Goal: Task Accomplishment & Management: Manage account settings

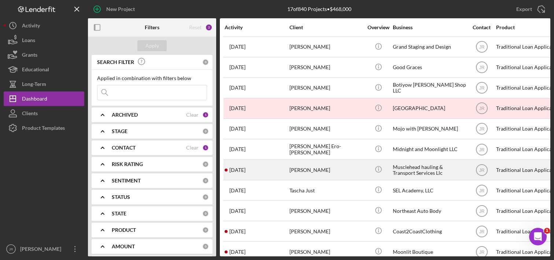
click at [300, 172] on div "[PERSON_NAME]" at bounding box center [325, 169] width 73 height 19
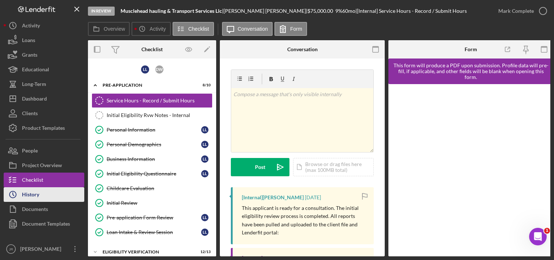
click at [38, 197] on div "History" at bounding box center [30, 196] width 17 height 16
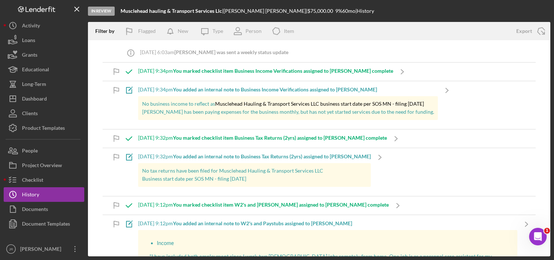
click at [214, 110] on p "Loretta has been paying expenses for the business monthly, but has not yet star…" at bounding box center [288, 112] width 292 height 8
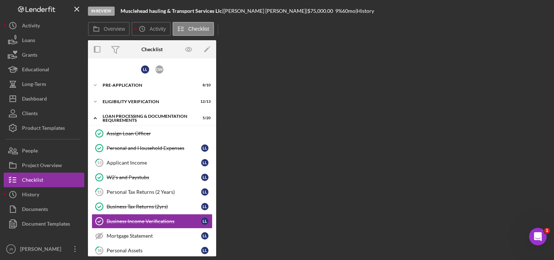
scroll to position [64, 0]
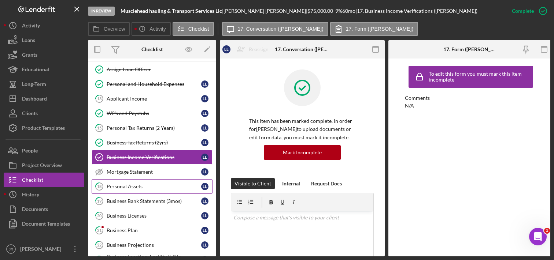
click at [139, 186] on div "Personal Assets" at bounding box center [154, 187] width 95 height 6
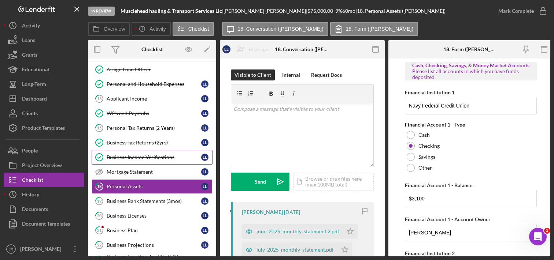
click at [151, 159] on div "Business Income Verifications" at bounding box center [154, 158] width 95 height 6
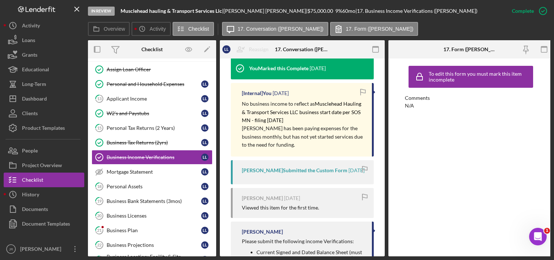
scroll to position [256, 0]
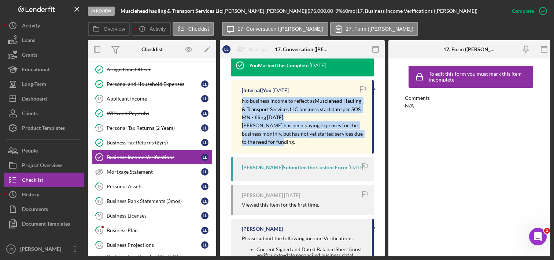
drag, startPoint x: 285, startPoint y: 144, endPoint x: 234, endPoint y: 101, distance: 66.8
click at [234, 101] on div "[Internal] You 5 days ago No business income to reflect as Musclehead Hauling &…" at bounding box center [302, 116] width 143 height 73
drag, startPoint x: 234, startPoint y: 101, endPoint x: 277, endPoint y: 117, distance: 45.7
copy div "No business income to reflect as Musclehead Hauling & Transport Services LLC bu…"
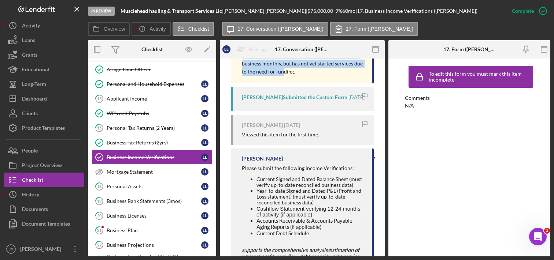
scroll to position [330, 0]
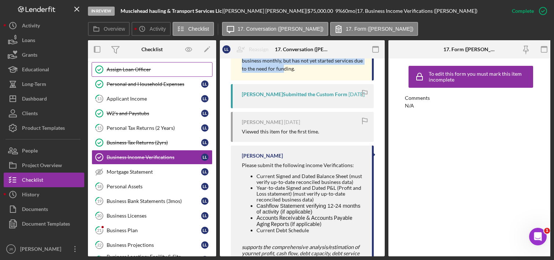
click at [141, 72] on div "Assign Loan Officer" at bounding box center [159, 70] width 105 height 6
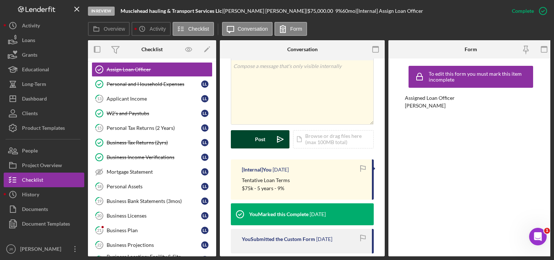
scroll to position [147, 0]
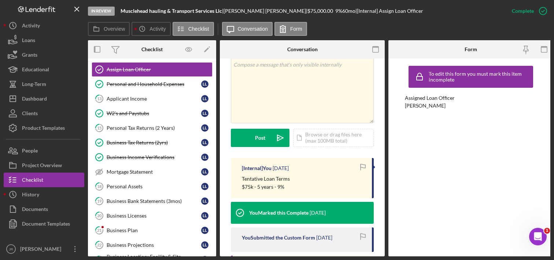
drag, startPoint x: 288, startPoint y: 177, endPoint x: 237, endPoint y: 181, distance: 51.0
click at [237, 181] on div "[Internal] You 4 weeks ago Tentative Loan Terms $75k - 5 years - 9%" at bounding box center [302, 178] width 143 height 41
copy p "$75k - 5 years - 9%"
drag, startPoint x: 144, startPoint y: 82, endPoint x: 248, endPoint y: 136, distance: 117.6
click at [144, 82] on div "Personal and Household Expenses" at bounding box center [154, 84] width 95 height 6
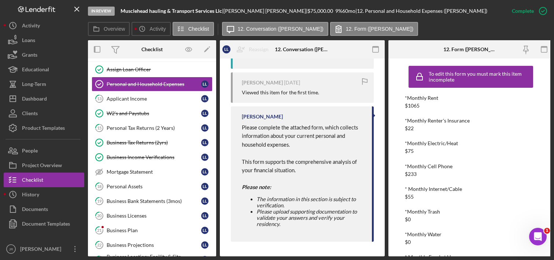
scroll to position [417, 0]
click at [120, 101] on div "Applicant Income" at bounding box center [154, 99] width 95 height 6
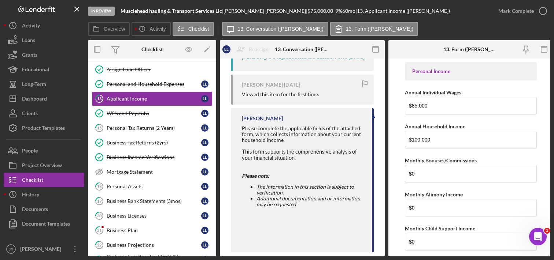
scroll to position [220, 0]
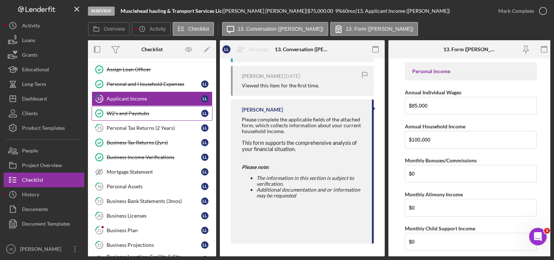
click at [150, 111] on div "W2's and Paystubs" at bounding box center [154, 114] width 95 height 6
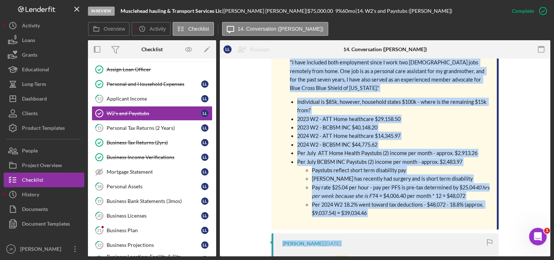
scroll to position [403, 0]
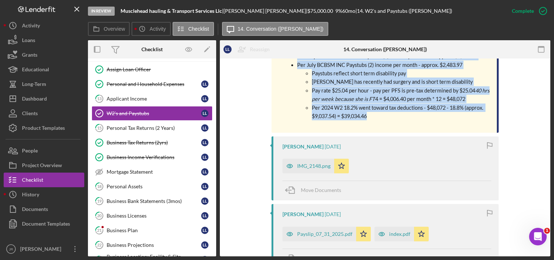
drag, startPoint x: 288, startPoint y: 136, endPoint x: 385, endPoint y: 119, distance: 98.8
click at [385, 119] on div "Income "I have included both employment since I work two full-time jobs remotel…" at bounding box center [385, 33] width 207 height 183
copy div "Income "I have included both employment since I work two full-time jobs remotel…"
drag, startPoint x: 165, startPoint y: 127, endPoint x: 180, endPoint y: 126, distance: 15.1
click at [165, 127] on div "Personal Tax Returns (2 Years)" at bounding box center [154, 128] width 95 height 6
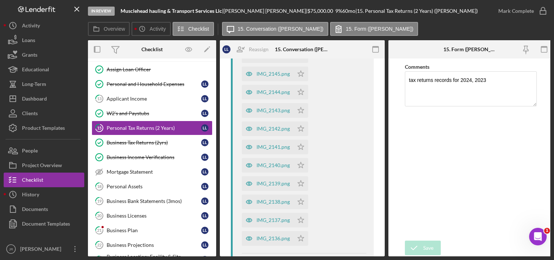
scroll to position [220, 0]
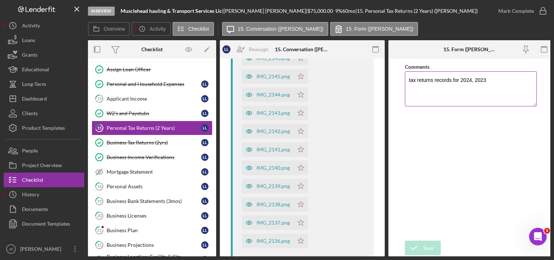
click at [492, 83] on textarea "tax returns records for 2024, 2023" at bounding box center [471, 88] width 132 height 35
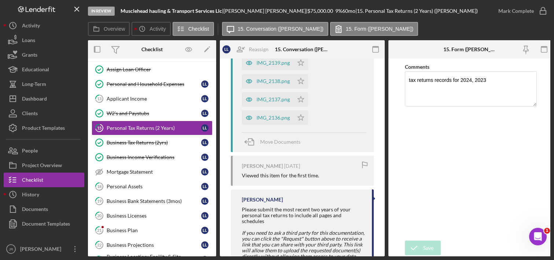
scroll to position [366, 0]
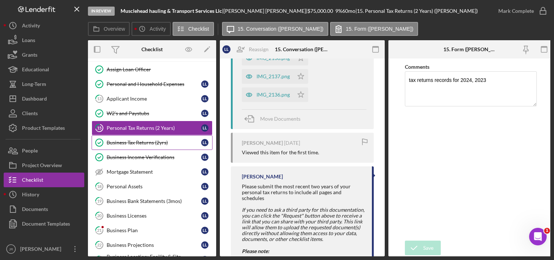
click at [155, 144] on div "Business Tax Returns (2yrs)" at bounding box center [154, 143] width 95 height 6
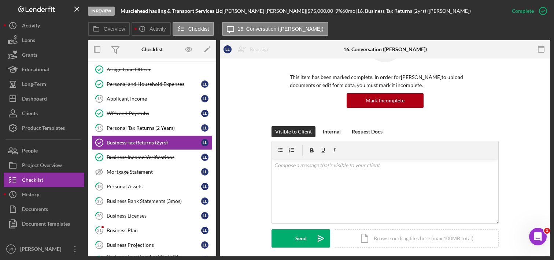
scroll to position [256, 0]
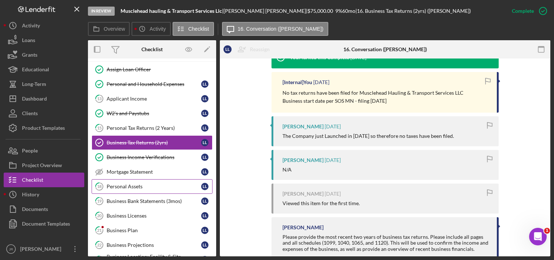
click at [123, 188] on div "Personal Assets" at bounding box center [154, 187] width 95 height 6
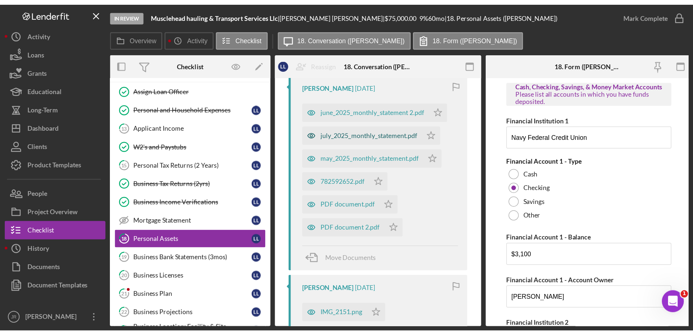
scroll to position [147, 0]
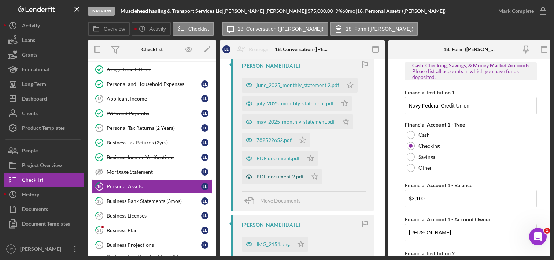
click at [271, 178] on div "PDF document 2.pdf" at bounding box center [279, 177] width 47 height 6
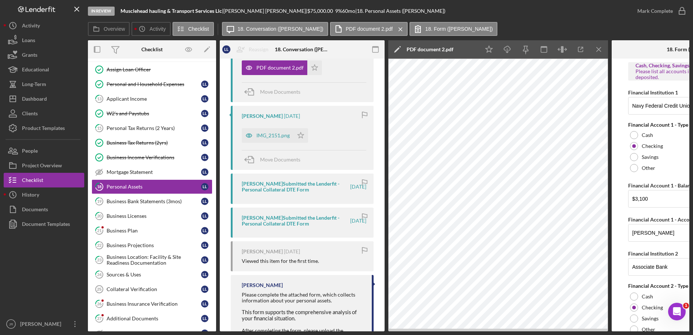
scroll to position [256, 0]
click at [269, 131] on div "IMG_2151.png" at bounding box center [268, 134] width 52 height 15
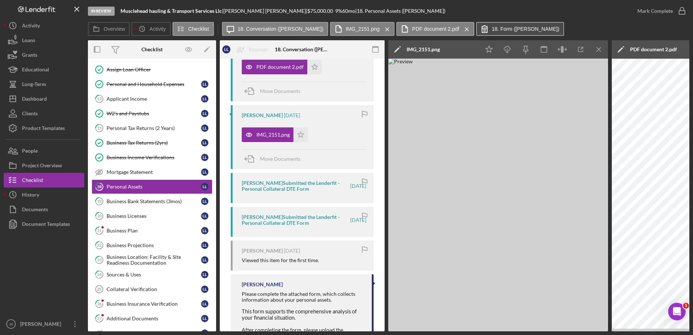
click at [496, 27] on label "18. Form (Loretta L.)" at bounding box center [525, 29] width 67 height 6
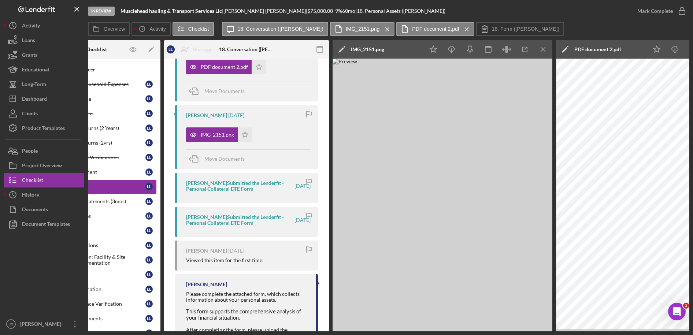
scroll to position [0, 146]
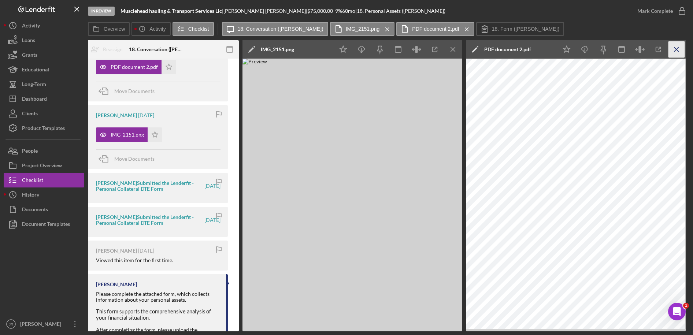
click at [553, 48] on icon "Icon/Menu Close" at bounding box center [677, 49] width 16 height 16
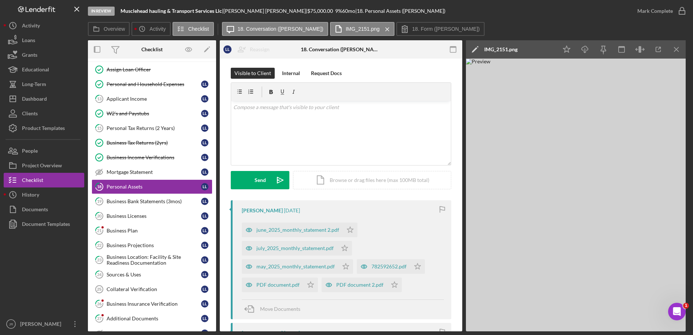
scroll to position [0, 0]
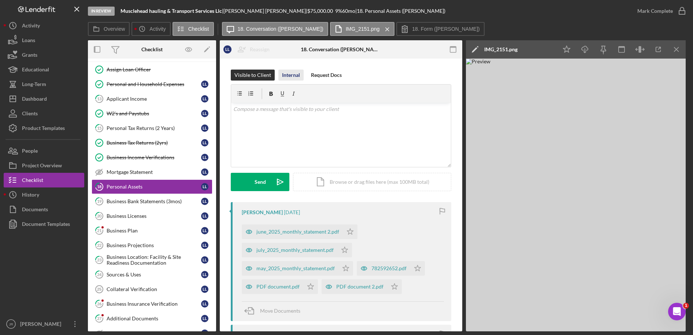
click at [295, 72] on div "Internal" at bounding box center [291, 75] width 18 height 11
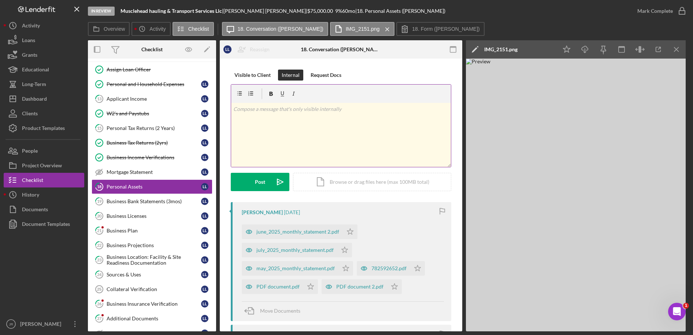
click at [278, 121] on div "v Color teal Color pink Remove color Add row above Add row below Add column bef…" at bounding box center [341, 135] width 220 height 64
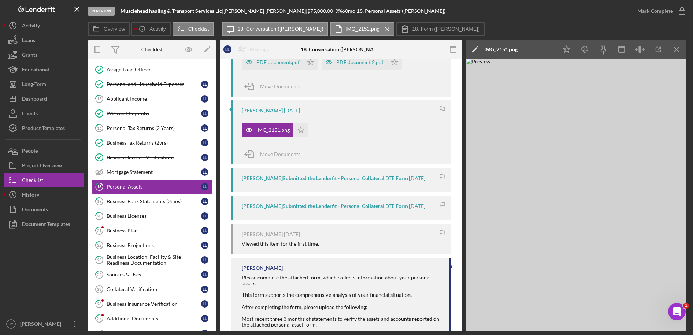
scroll to position [169, 0]
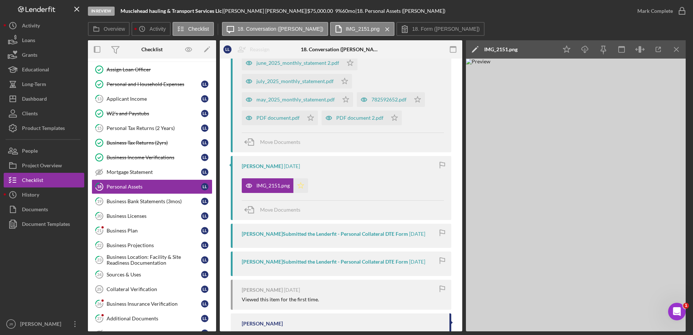
click at [300, 184] on icon "Icon/Star" at bounding box center [300, 185] width 15 height 15
drag, startPoint x: 352, startPoint y: 123, endPoint x: 369, endPoint y: 178, distance: 57.2
click at [352, 123] on div "PDF document 2.pdf" at bounding box center [355, 118] width 66 height 15
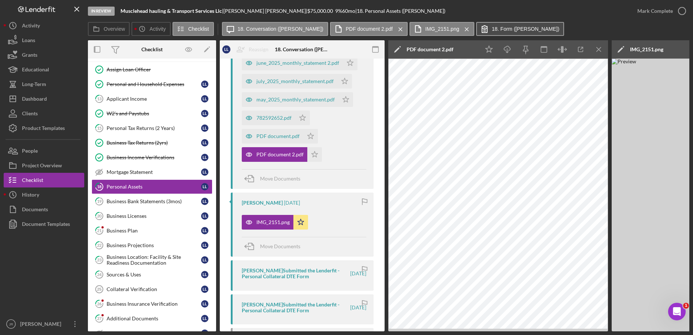
click at [492, 31] on label "18. Form (Loretta L.)" at bounding box center [525, 29] width 67 height 6
click at [432, 26] on label "IMG_2151.png" at bounding box center [442, 29] width 34 height 6
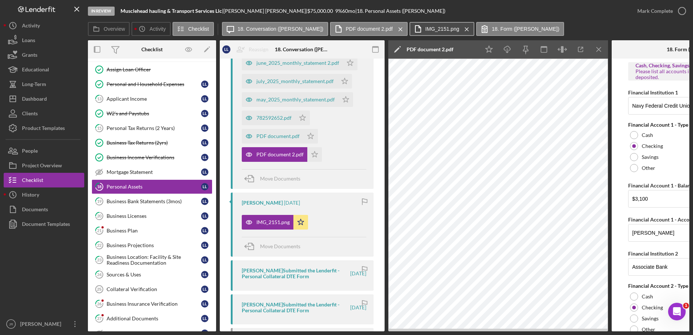
click at [425, 31] on label "IMG_2151.png" at bounding box center [442, 29] width 34 height 6
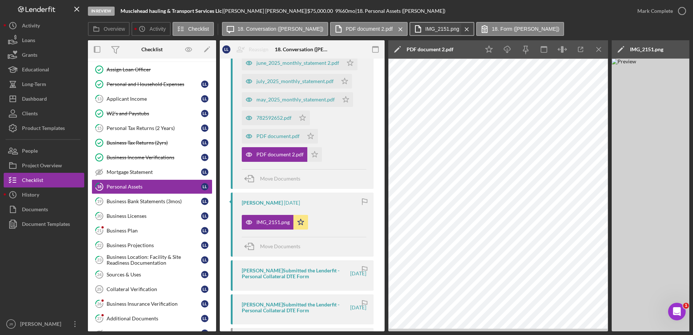
click at [460, 31] on icon "Icon/Menu Close" at bounding box center [466, 29] width 13 height 18
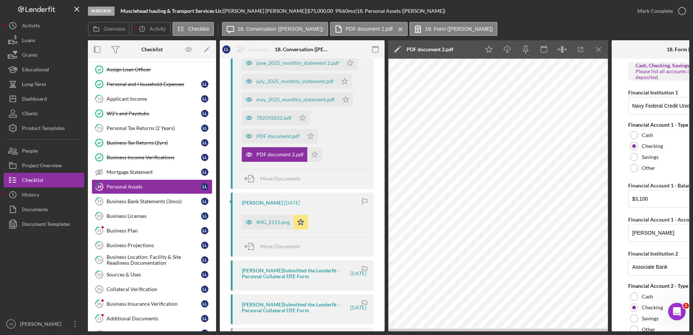
click at [553, 21] on div "In Review Musclehead hauling & Transport Services Llc | Loretta Lott | $75,000.…" at bounding box center [359, 11] width 542 height 22
click at [553, 48] on line "button" at bounding box center [582, 48] width 2 height 2
click at [553, 50] on icon "Icon/Menu Close" at bounding box center [599, 49] width 16 height 16
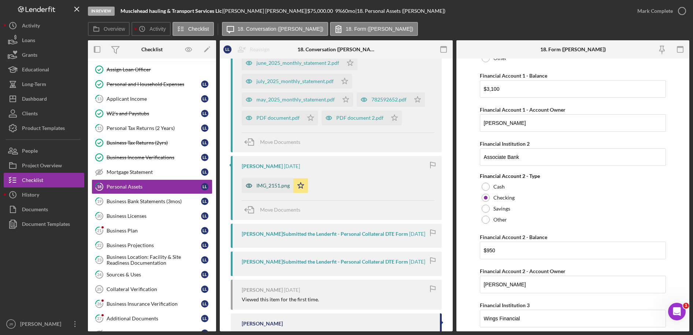
click at [269, 184] on div "IMG_2151.png" at bounding box center [272, 186] width 33 height 6
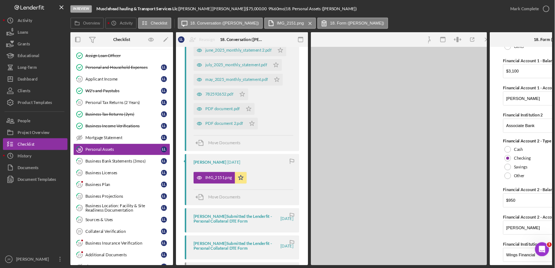
scroll to position [115, 0]
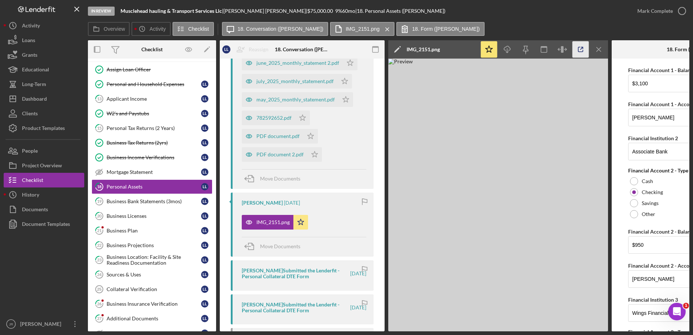
click at [553, 51] on icon "button" at bounding box center [581, 49] width 16 height 16
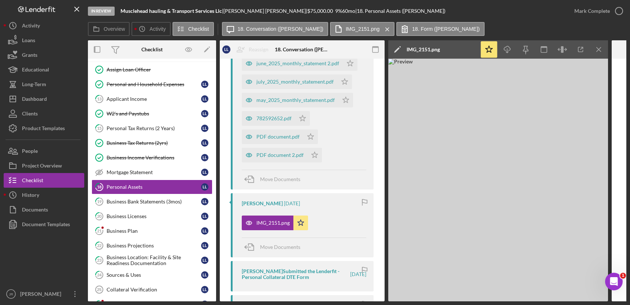
click at [529, 212] on img at bounding box center [498, 180] width 220 height 242
click at [536, 210] on img at bounding box center [498, 180] width 220 height 242
click at [155, 108] on link "W2's and Paystubs W2's and Paystubs L L" at bounding box center [152, 113] width 121 height 15
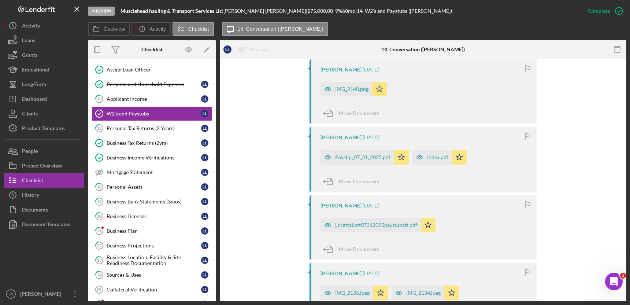
scroll to position [499, 0]
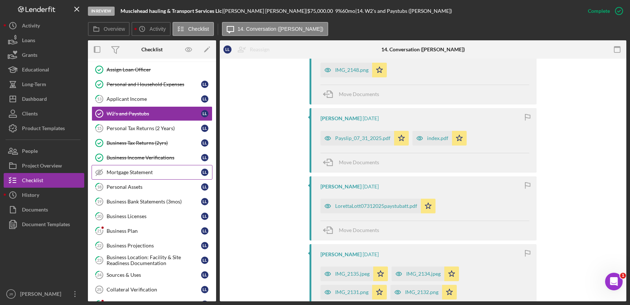
click at [139, 173] on div "Mortgage Statement" at bounding box center [154, 172] width 95 height 6
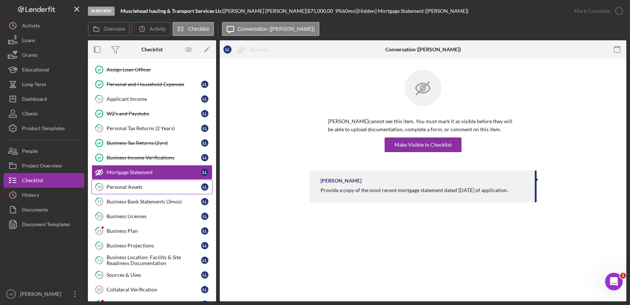
click at [135, 181] on link "18 Personal Assets L L" at bounding box center [152, 186] width 121 height 15
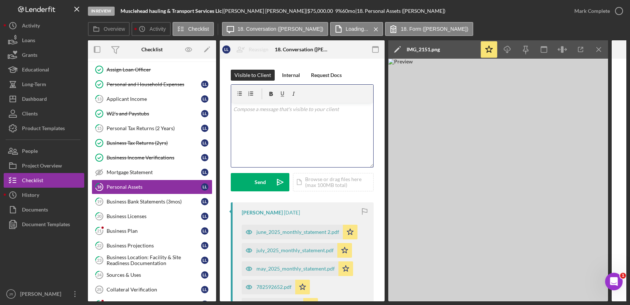
click at [338, 155] on div "v Color teal Color pink Remove color Add row above Add row below Add column bef…" at bounding box center [302, 135] width 142 height 64
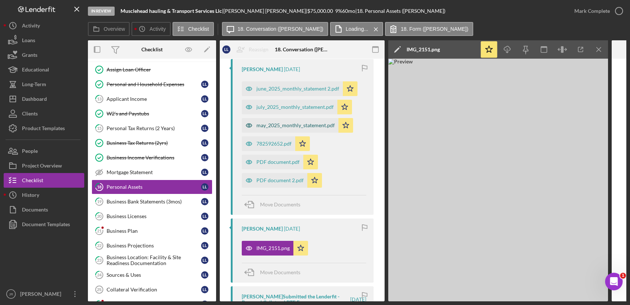
scroll to position [166, 0]
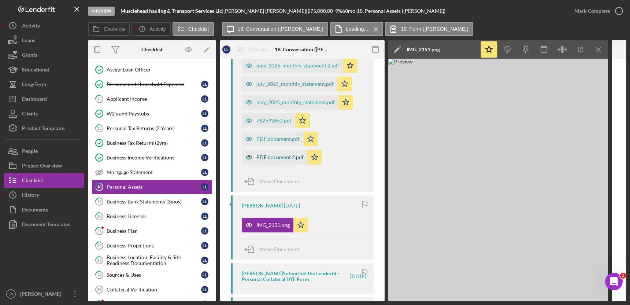
click at [273, 157] on div "PDF document 2.pdf" at bounding box center [279, 157] width 47 height 6
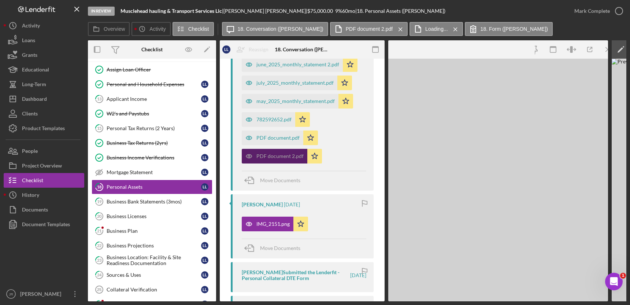
scroll to position [165, 0]
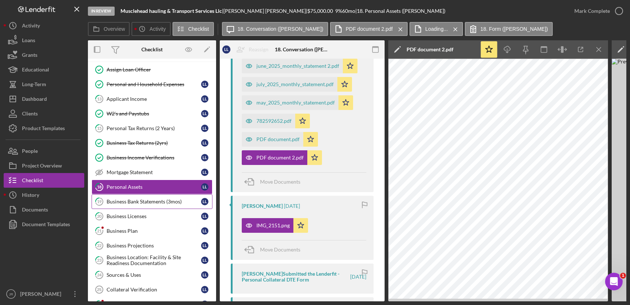
click at [163, 199] on div "Business Bank Statements (3mos)" at bounding box center [154, 202] width 95 height 6
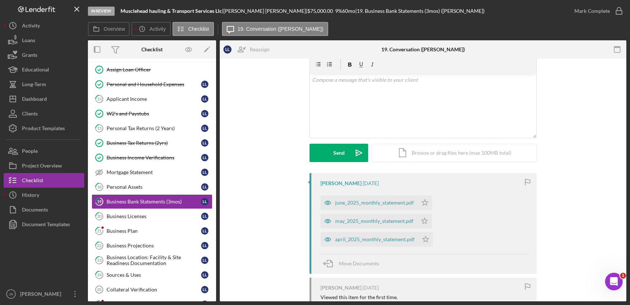
scroll to position [66, 0]
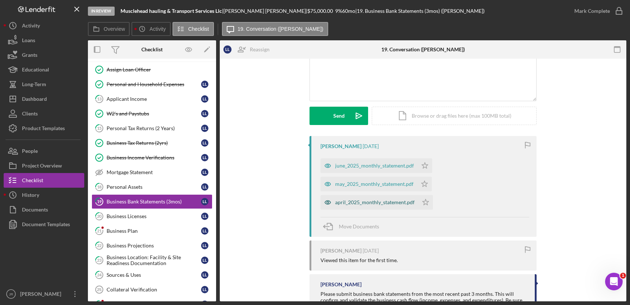
click at [353, 201] on div "april_2025_monthly_statement.pdf" at bounding box center [374, 202] width 79 height 6
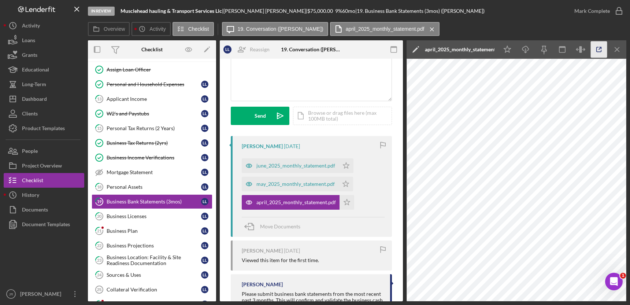
click at [553, 51] on icon "button" at bounding box center [599, 49] width 16 height 16
click at [529, 8] on div "In Review Musclehead hauling & Transport Services Llc | Loretta Lott | $75,000.…" at bounding box center [327, 11] width 479 height 22
click at [148, 216] on div "Business Licenses" at bounding box center [154, 216] width 95 height 6
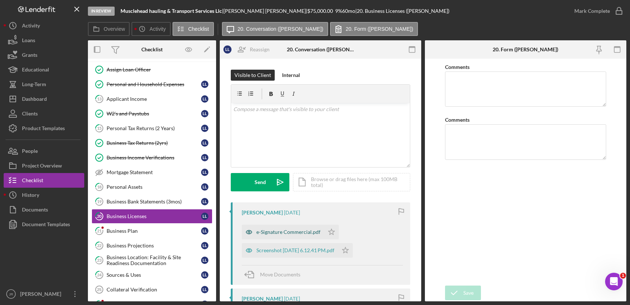
click at [290, 227] on div "e-Signature Commercial.pdf" at bounding box center [283, 232] width 82 height 15
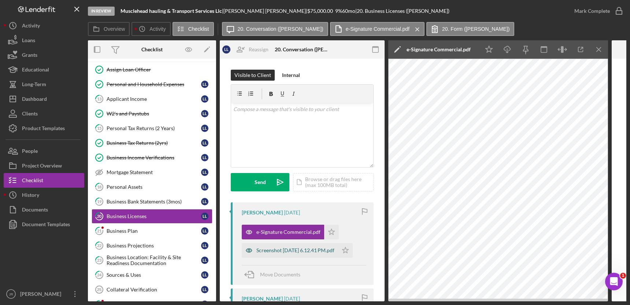
click at [292, 251] on div "Screenshot 2025-04-02 at 6.12.41 PM.pdf" at bounding box center [295, 250] width 78 height 6
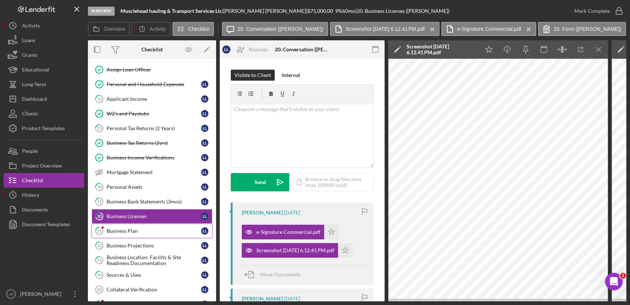
click at [147, 233] on link "21 Business Plan L L" at bounding box center [152, 230] width 121 height 15
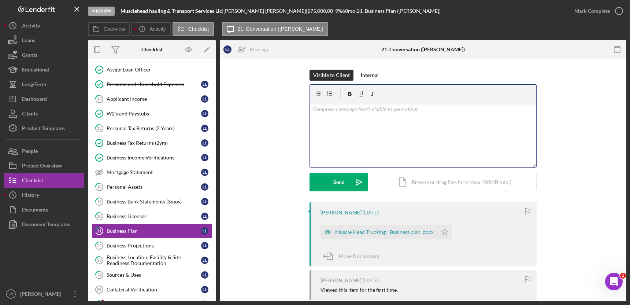
click at [376, 132] on div "v Color teal Color pink Remove color Add row above Add row below Add column bef…" at bounding box center [423, 135] width 226 height 64
click at [440, 145] on div "v Color teal Color pink Remove color Add row above Add row below Add column bef…" at bounding box center [423, 135] width 226 height 64
click at [379, 228] on div "Muscle Head Trucking - Business plan .docx" at bounding box center [384, 231] width 99 height 6
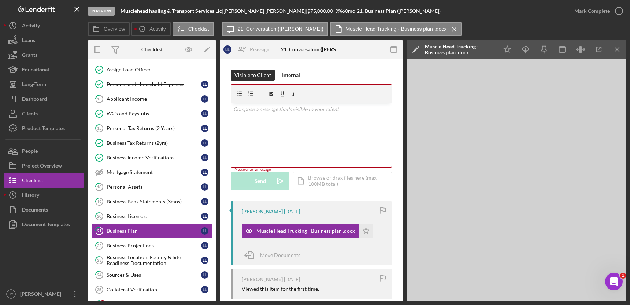
click at [516, 22] on div "Overview Icon/History Activity Checklist Icon/Message 21. Conversation (Loretta…" at bounding box center [357, 29] width 538 height 15
click at [527, 48] on icon "Icon/Download" at bounding box center [526, 49] width 16 height 16
click at [145, 243] on div "Business Projections" at bounding box center [154, 245] width 95 height 6
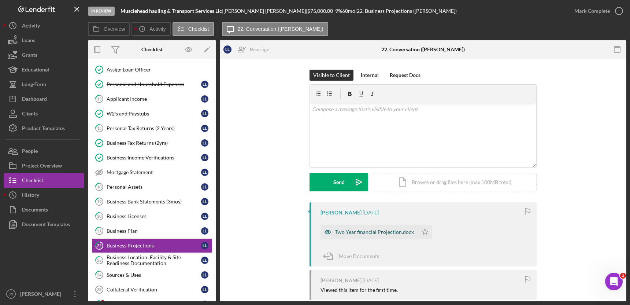
click at [356, 235] on div "Two Year financial Projection.docx" at bounding box center [369, 232] width 97 height 15
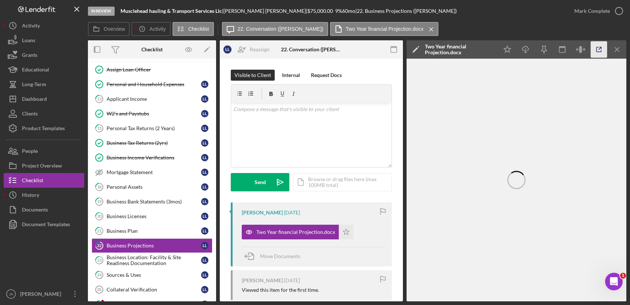
click at [553, 50] on icon "button" at bounding box center [599, 49] width 5 height 5
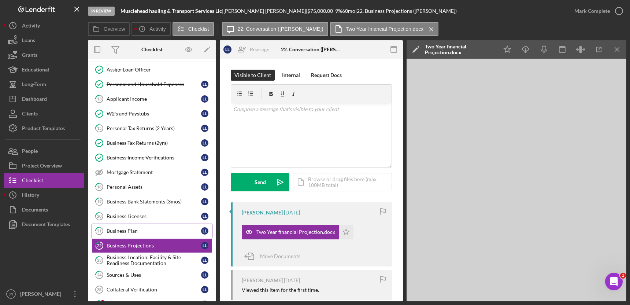
click at [152, 234] on link "21 Business Plan L L" at bounding box center [152, 230] width 121 height 15
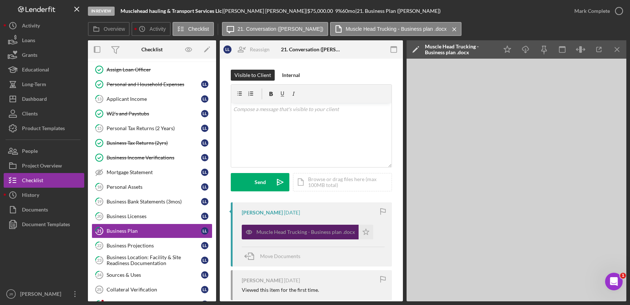
click at [284, 234] on div "Muscle Head Trucking - Business plan .docx" at bounding box center [305, 232] width 99 height 6
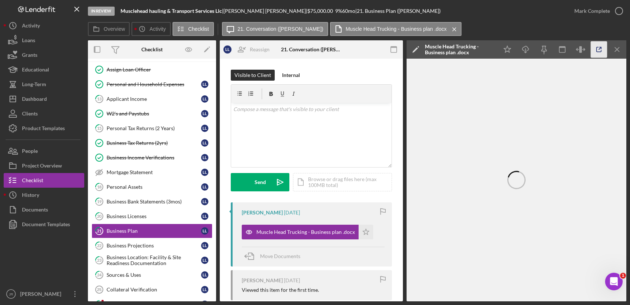
click at [553, 52] on icon "button" at bounding box center [599, 49] width 5 height 5
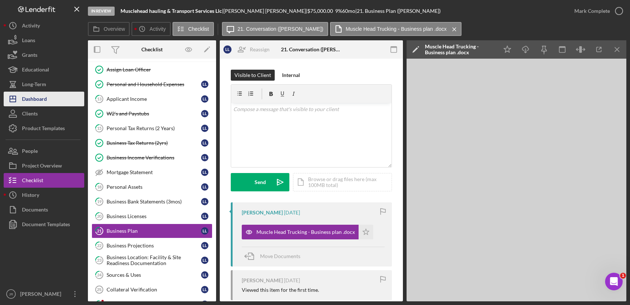
click at [61, 102] on button "Icon/Dashboard Dashboard" at bounding box center [44, 99] width 81 height 15
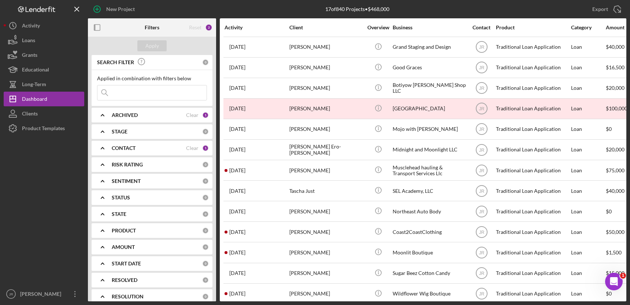
click at [55, 158] on div at bounding box center [44, 211] width 81 height 151
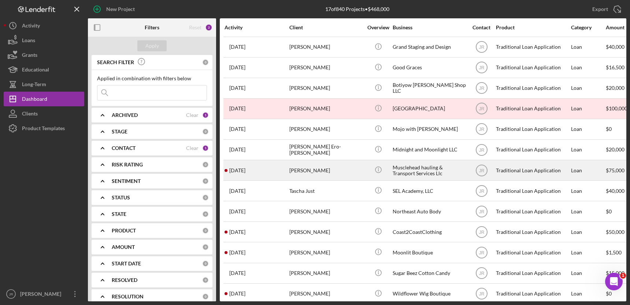
click at [318, 170] on div "[PERSON_NAME]" at bounding box center [325, 169] width 73 height 19
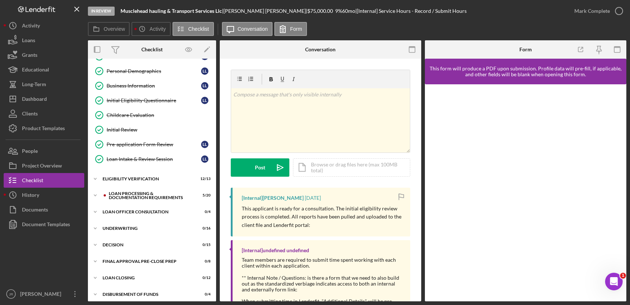
scroll to position [100, 0]
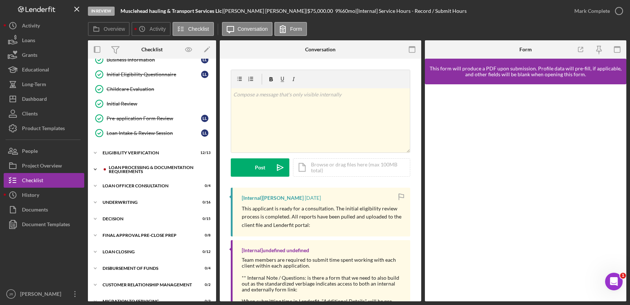
click at [99, 169] on icon "Icon/Expander" at bounding box center [95, 169] width 15 height 15
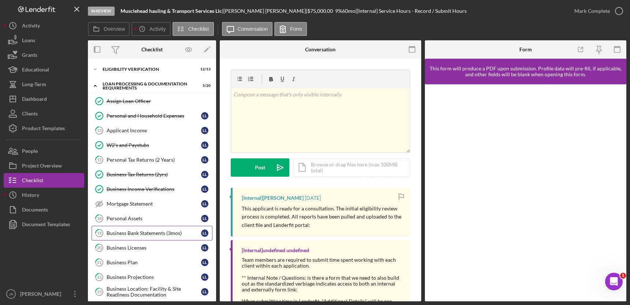
scroll to position [200, 0]
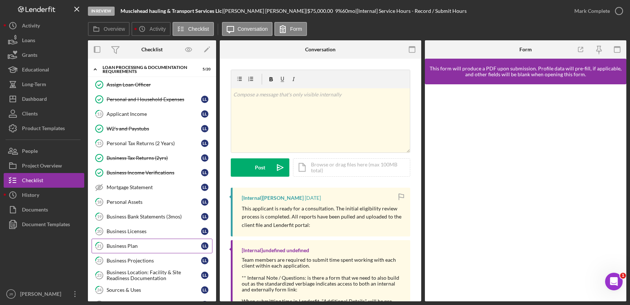
click at [153, 245] on div "Business Plan" at bounding box center [154, 246] width 95 height 6
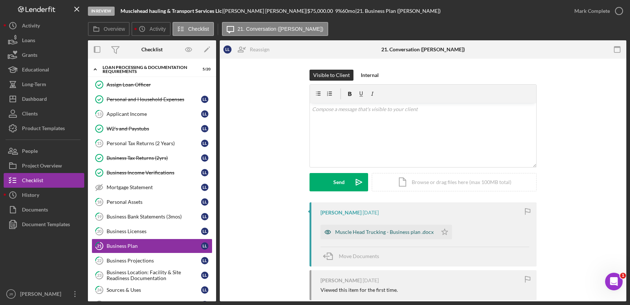
click at [378, 233] on div "Muscle Head Trucking - Business plan .docx" at bounding box center [384, 232] width 99 height 6
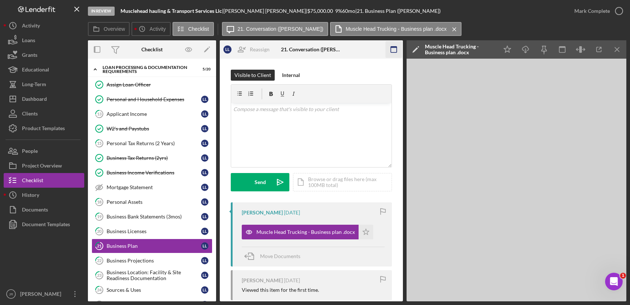
drag, startPoint x: 619, startPoint y: 48, endPoint x: 609, endPoint y: 47, distance: 10.0
click at [553, 48] on icon "Icon/Menu Close" at bounding box center [617, 49] width 16 height 16
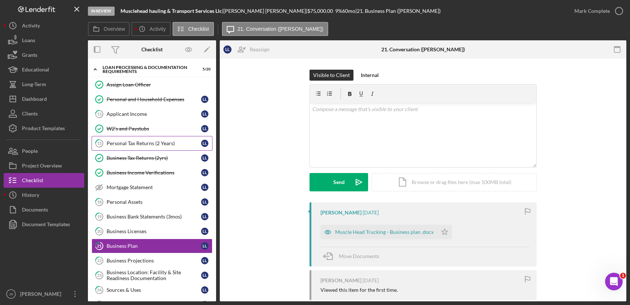
click at [148, 145] on link "15 Personal Tax Returns (2 Years) L L" at bounding box center [152, 143] width 121 height 15
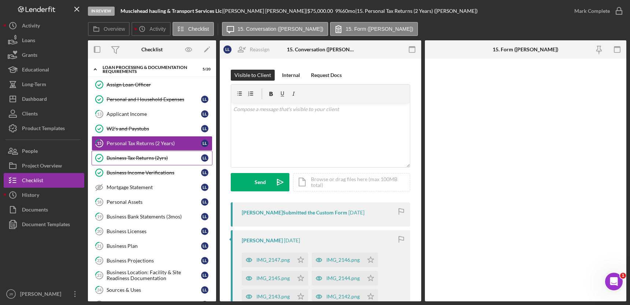
click at [166, 156] on div "Business Tax Returns (2yrs)" at bounding box center [154, 158] width 95 height 6
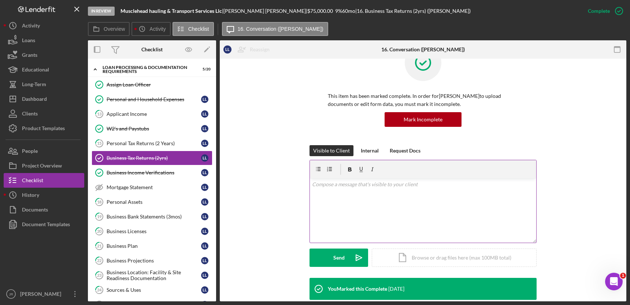
scroll to position [200, 0]
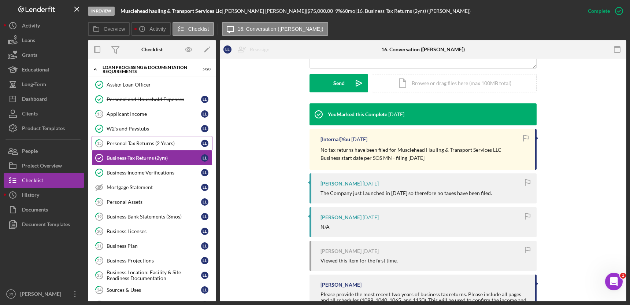
click at [176, 140] on div "Personal Tax Returns (2 Years)" at bounding box center [154, 143] width 95 height 6
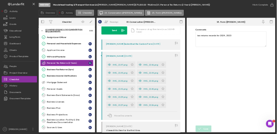
scroll to position [105, 0]
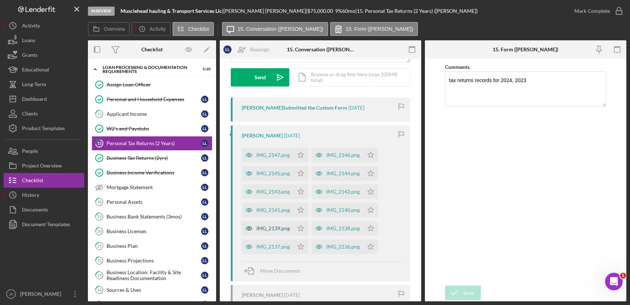
click at [271, 223] on div "IMG_2139.png" at bounding box center [268, 228] width 52 height 15
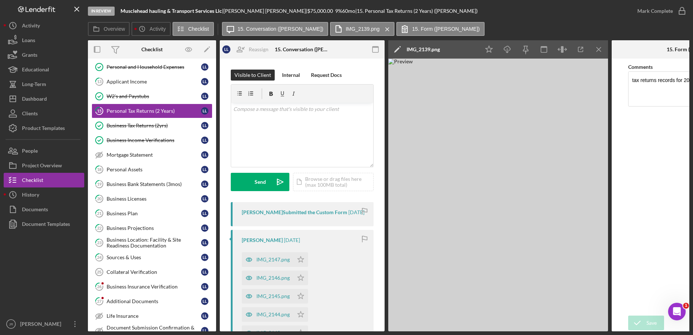
scroll to position [82, 0]
click at [553, 24] on div "Overview Icon/History Activity Checklist Icon/Message 15. Conversation (Loretta…" at bounding box center [388, 29] width 601 height 15
click at [520, 22] on div "Overview Icon/History Activity Checklist Icon/Message 15. Conversation (Loretta…" at bounding box center [388, 29] width 601 height 15
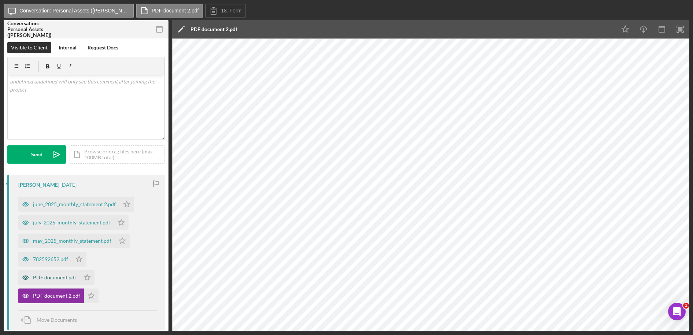
click at [52, 279] on div "PDF document.pdf" at bounding box center [54, 278] width 43 height 6
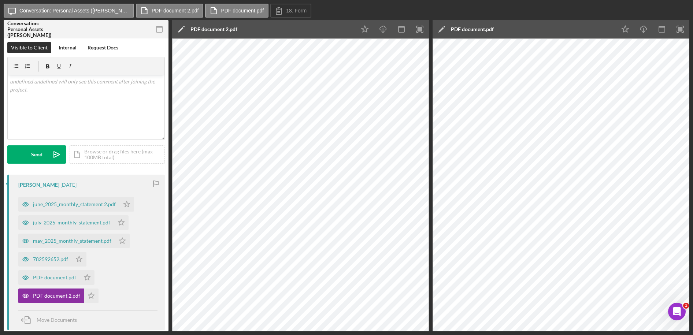
click at [286, 26] on div "Icon/Edit PDF document 2.pdf" at bounding box center [264, 29] width 184 height 18
click at [221, 12] on label "PDF document.pdf" at bounding box center [242, 11] width 43 height 6
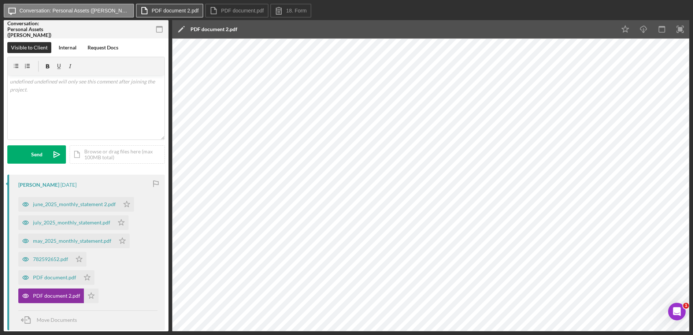
click at [156, 7] on button "PDF document 2.pdf" at bounding box center [169, 11] width 67 height 14
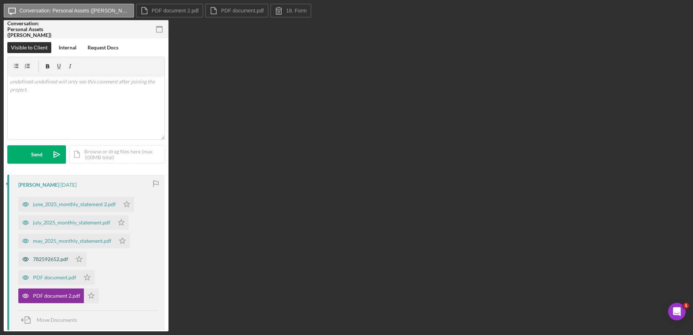
click at [53, 259] on div "782592652.pdf" at bounding box center [50, 259] width 35 height 6
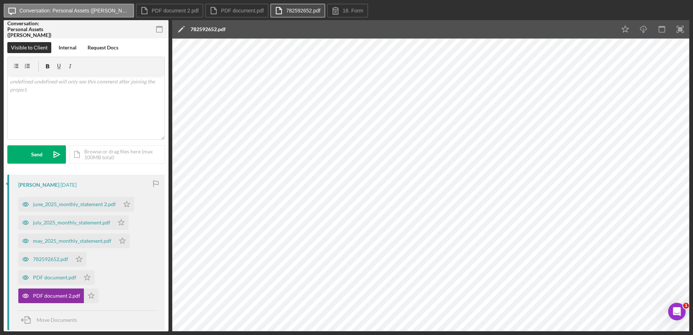
click at [286, 9] on label "782592652.pdf" at bounding box center [303, 11] width 34 height 6
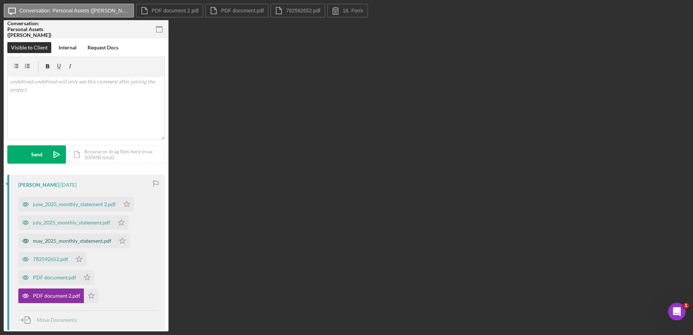
click at [74, 241] on div "may_2025_monthly_statement.pdf" at bounding box center [72, 241] width 78 height 6
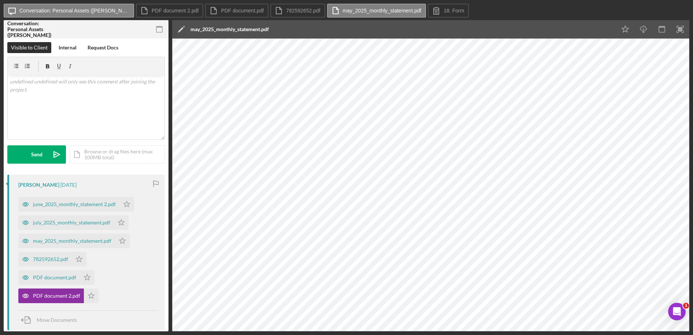
drag, startPoint x: 379, startPoint y: 12, endPoint x: 327, endPoint y: 38, distance: 58.0
click at [379, 12] on label "may_2025_monthly_statement.pdf" at bounding box center [382, 11] width 79 height 6
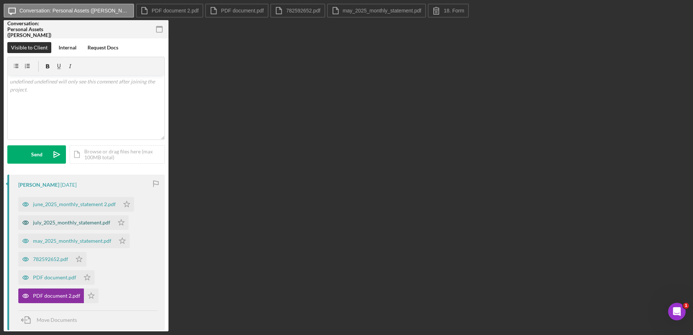
click at [67, 219] on div "july_2025_monthly_statement.pdf" at bounding box center [66, 222] width 96 height 15
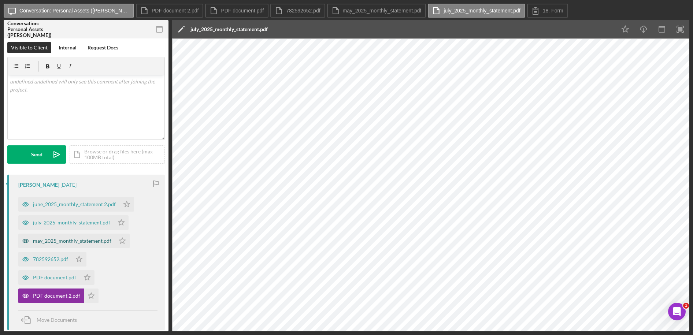
click at [78, 244] on div "may_2025_monthly_statement.pdf" at bounding box center [66, 241] width 97 height 15
click at [86, 203] on div "june_2025_monthly_statement 2.pdf" at bounding box center [74, 204] width 83 height 6
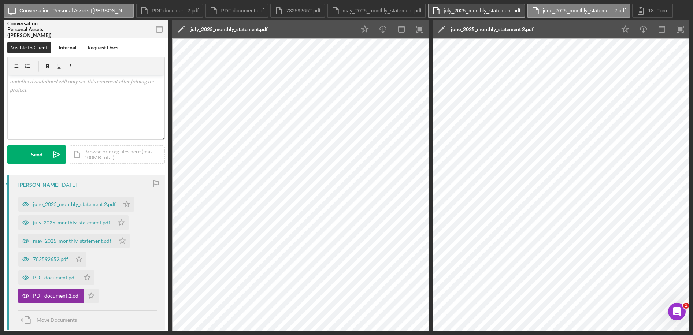
click at [444, 10] on label "july_2025_monthly_statement.pdf" at bounding box center [482, 11] width 77 height 6
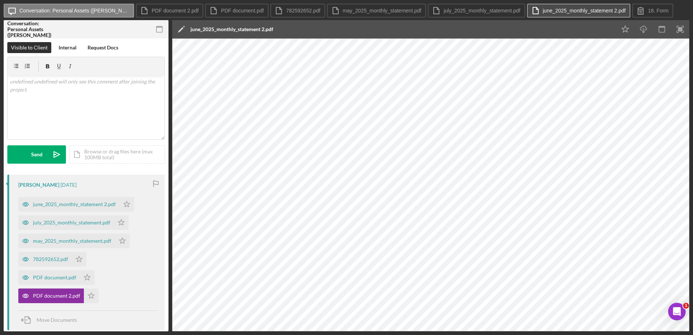
click at [543, 13] on label "june_2025_monthly_statement 2.pdf" at bounding box center [584, 11] width 83 height 6
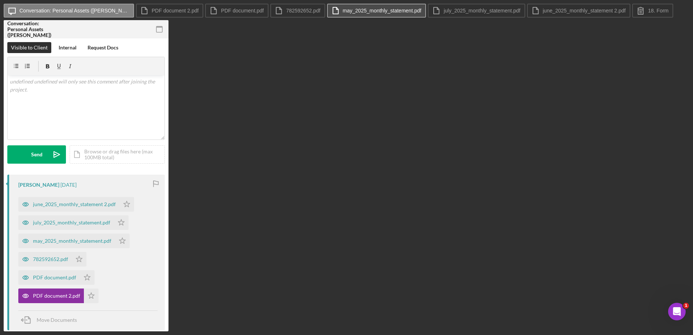
click at [369, 12] on label "may_2025_monthly_statement.pdf" at bounding box center [382, 11] width 79 height 6
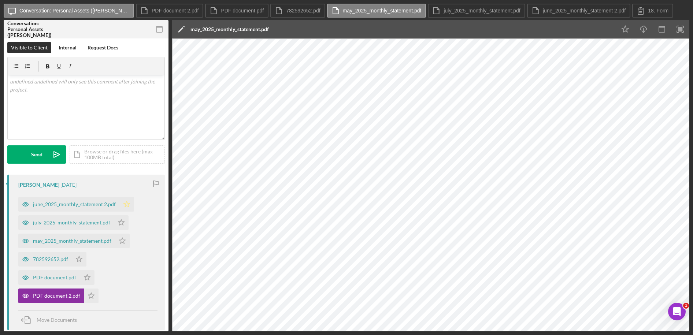
click at [126, 203] on icon "Icon/Star" at bounding box center [126, 204] width 15 height 15
click at [121, 221] on polygon "button" at bounding box center [121, 222] width 6 height 6
click at [124, 207] on polygon "button" at bounding box center [127, 204] width 6 height 6
click at [78, 261] on icon "Icon/Star" at bounding box center [79, 259] width 15 height 15
click at [84, 282] on icon "Icon/Star" at bounding box center [87, 277] width 15 height 15
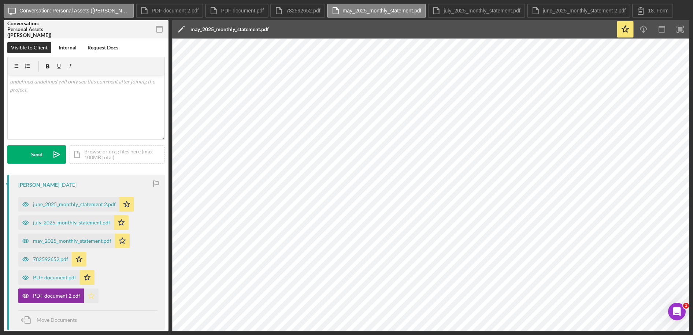
click at [89, 296] on icon "Icon/Star" at bounding box center [91, 296] width 15 height 15
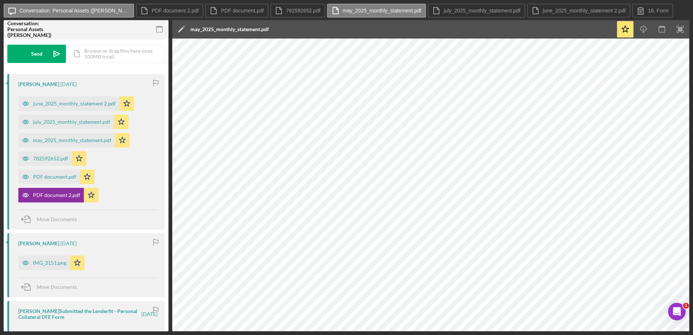
scroll to position [110, 0]
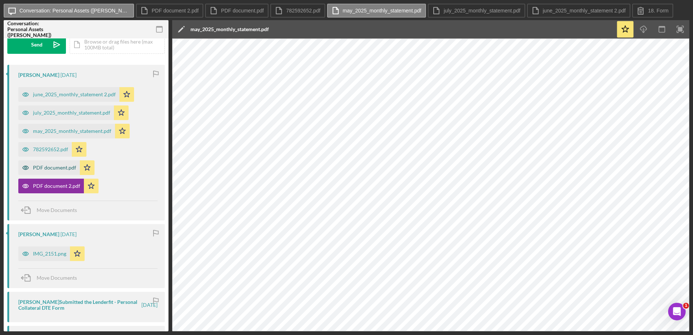
click at [63, 169] on div "PDF document.pdf" at bounding box center [54, 168] width 43 height 6
click at [166, 13] on label "PDF document 2.pdf" at bounding box center [175, 11] width 47 height 6
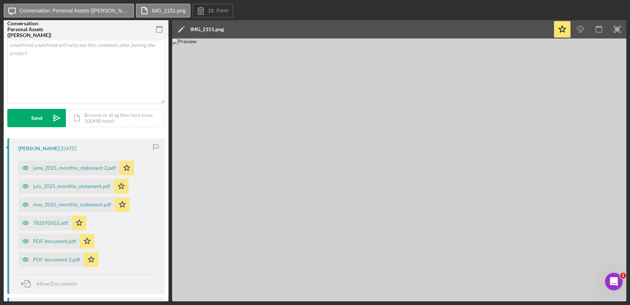
scroll to position [37, 0]
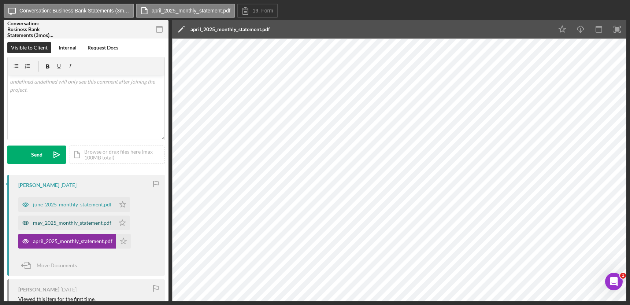
click at [70, 229] on div "may_2025_monthly_statement.pdf" at bounding box center [66, 222] width 97 height 15
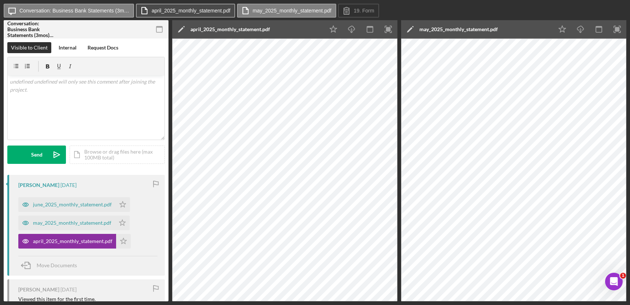
click at [205, 12] on label "april_2025_monthly_statement.pdf" at bounding box center [191, 11] width 79 height 6
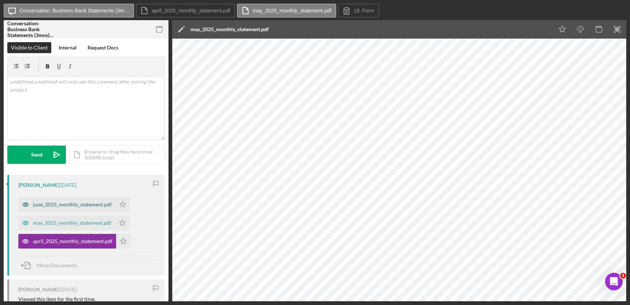
click at [82, 211] on div "june_2025_monthly_statement.pdf" at bounding box center [66, 204] width 97 height 15
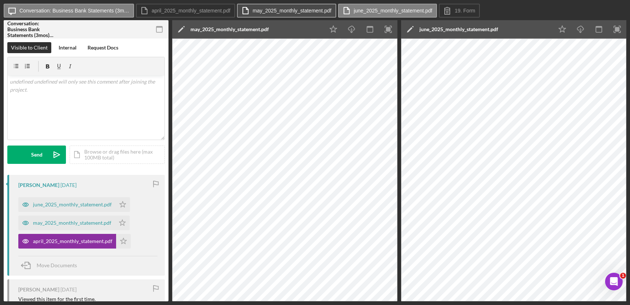
click at [263, 11] on label "may_2025_monthly_statement.pdf" at bounding box center [292, 11] width 79 height 6
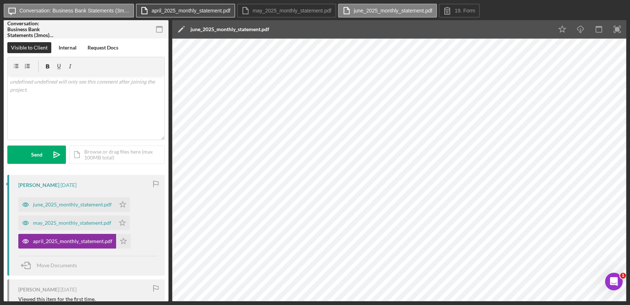
click at [206, 11] on label "april_2025_monthly_statement.pdf" at bounding box center [191, 11] width 79 height 6
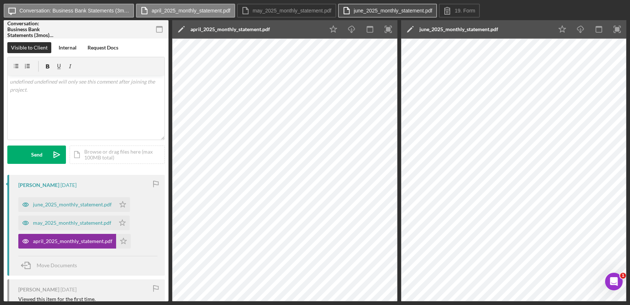
click at [355, 11] on label "june_2025_monthly_statement.pdf" at bounding box center [393, 11] width 79 height 6
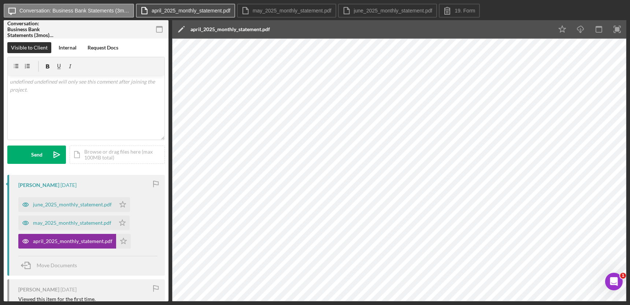
click at [215, 10] on label "april_2025_monthly_statement.pdf" at bounding box center [191, 11] width 79 height 6
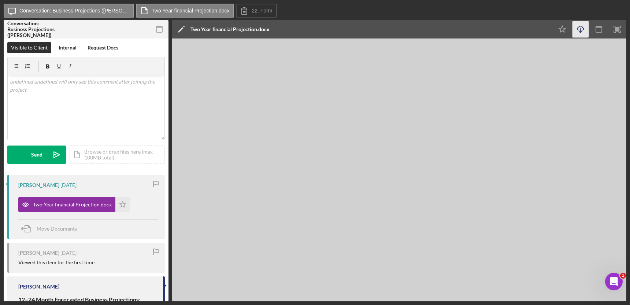
click at [579, 31] on icon "Icon/Download" at bounding box center [581, 29] width 16 height 16
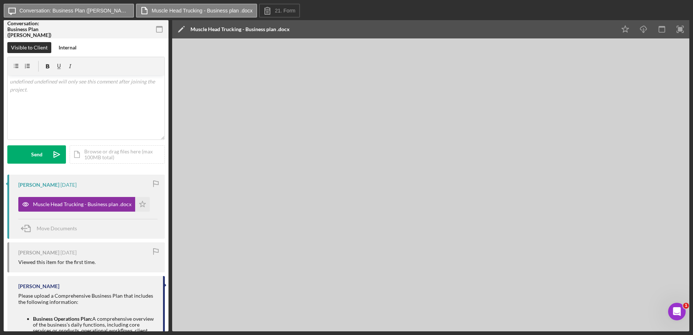
click at [311, 14] on div "Icon/Message Conversation: Business Plan ([PERSON_NAME]) Muscle Head Trucking -…" at bounding box center [347, 11] width 686 height 15
